Goal: Navigation & Orientation: Find specific page/section

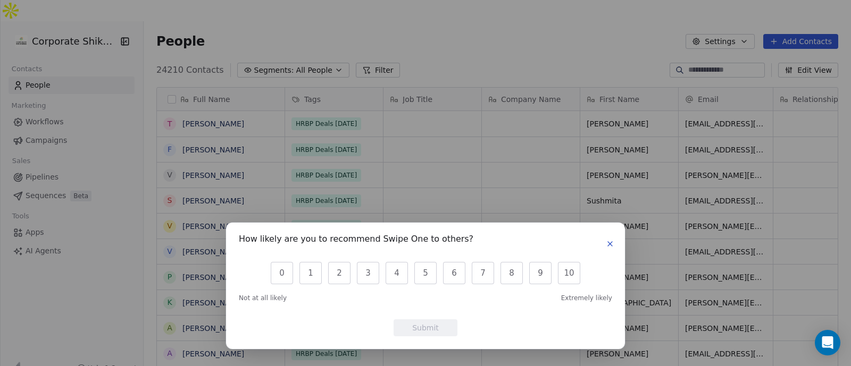
scroll to position [312, 696]
click at [606, 240] on icon "button" at bounding box center [609, 244] width 9 height 9
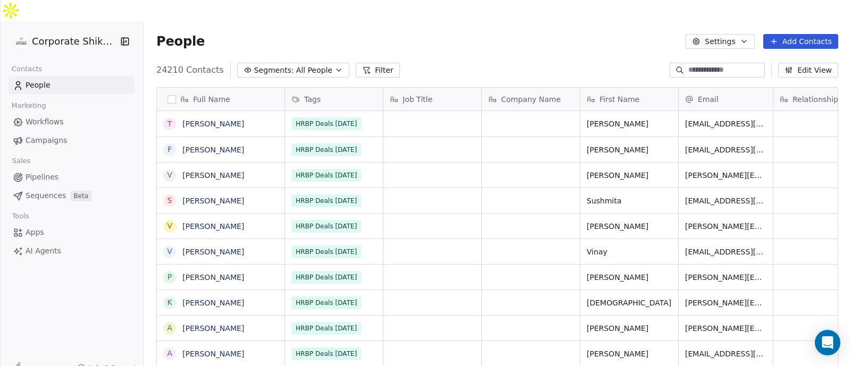
click at [49, 116] on span "Workflows" at bounding box center [45, 121] width 38 height 11
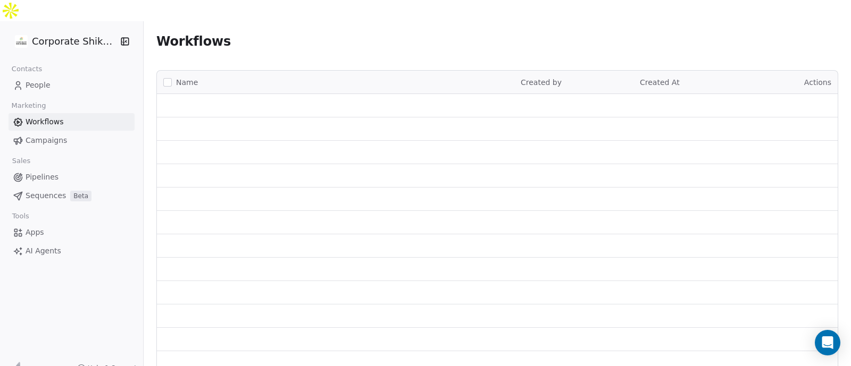
click at [53, 135] on span "Campaigns" at bounding box center [46, 140] width 41 height 11
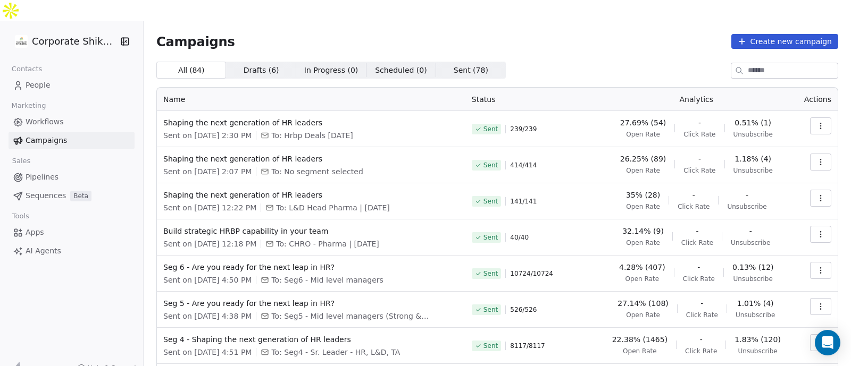
click at [411, 256] on td "Seg 6 - Are you ready for the next leap in HR? Sent on [DATE] 4:50 PM To: Seg6 …" at bounding box center [311, 274] width 308 height 36
